Goal: Transaction & Acquisition: Purchase product/service

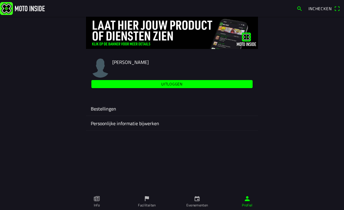
click at [199, 200] on icon "calendar" at bounding box center [197, 198] width 5 height 5
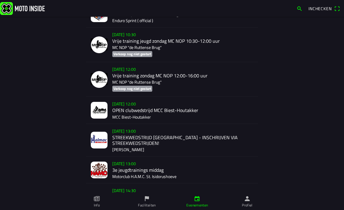
scroll to position [478, 0]
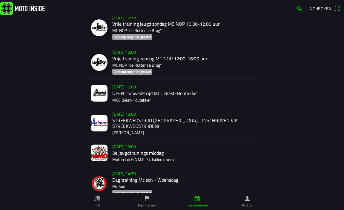
click at [151, 93] on div "[DATE] 12:00 OPEN clubwedstrijd MCC Biest-Houtakker MCC Biest-Houtakker" at bounding box center [182, 93] width 141 height 27
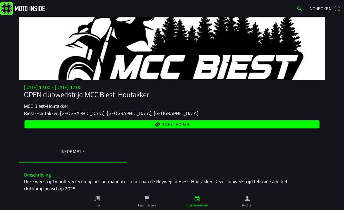
click at [149, 126] on span "Ticket kopen" at bounding box center [172, 124] width 288 height 8
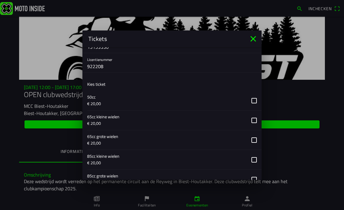
scroll to position [239, 0]
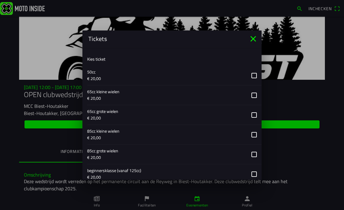
click at [250, 75] on button "button" at bounding box center [174, 75] width 174 height 19
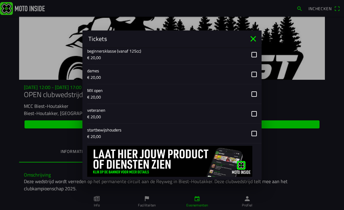
scroll to position [372, 0]
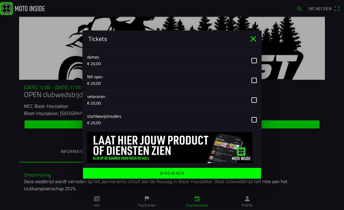
click at [162, 171] on ion-label "Afrekenen" at bounding box center [172, 173] width 24 height 4
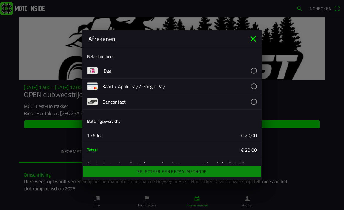
click at [249, 70] on button "button" at bounding box center [181, 70] width 159 height 15
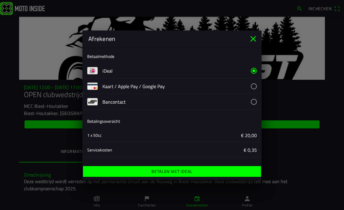
click at [161, 170] on ion-label "Betalen met iDeal" at bounding box center [171, 171] width 41 height 4
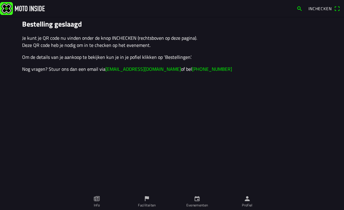
click at [246, 201] on link "Profiel" at bounding box center [247, 201] width 50 height 17
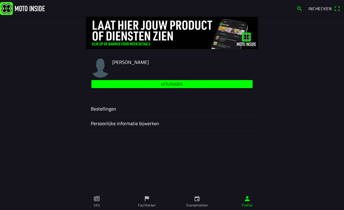
click at [108, 105] on ion-label "Bestellingen" at bounding box center [172, 108] width 162 height 7
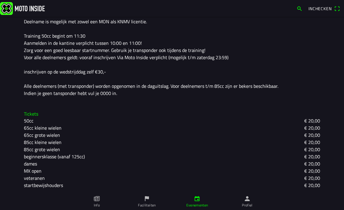
scroll to position [181, 0]
click at [246, 200] on icon "person" at bounding box center [247, 198] width 7 height 7
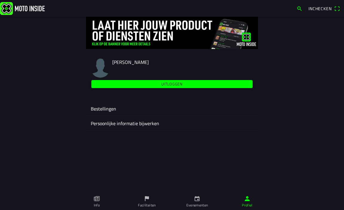
click at [111, 110] on ion-label "Bestellingen" at bounding box center [172, 108] width 162 height 7
